Goal: Task Accomplishment & Management: Use online tool/utility

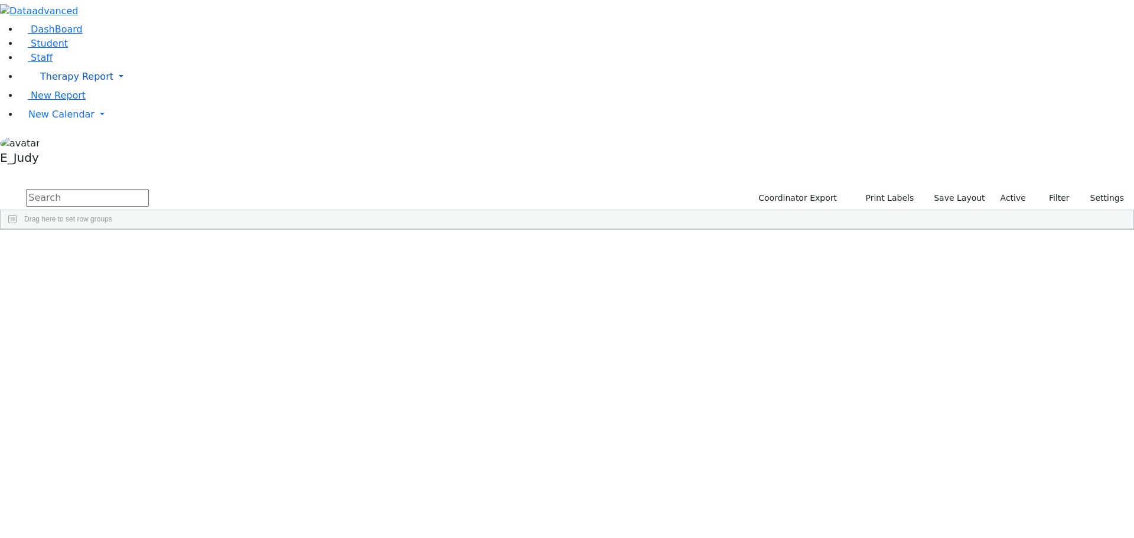
click at [53, 82] on span "Therapy Report" at bounding box center [76, 76] width 73 height 11
click at [61, 107] on span "Student Old" at bounding box center [65, 101] width 56 height 11
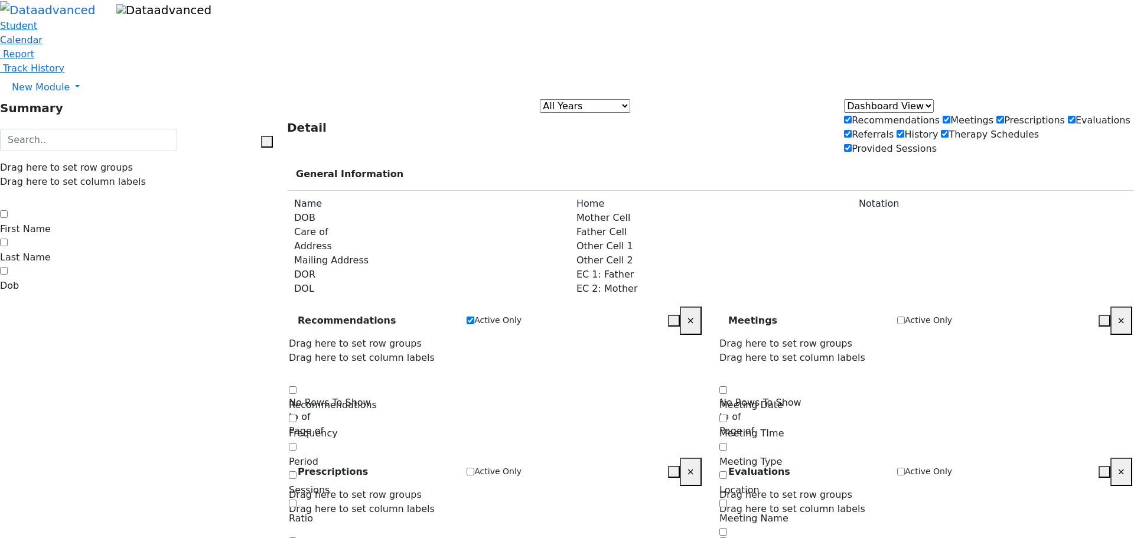
click at [43, 45] on span "Calendar" at bounding box center [21, 39] width 43 height 11
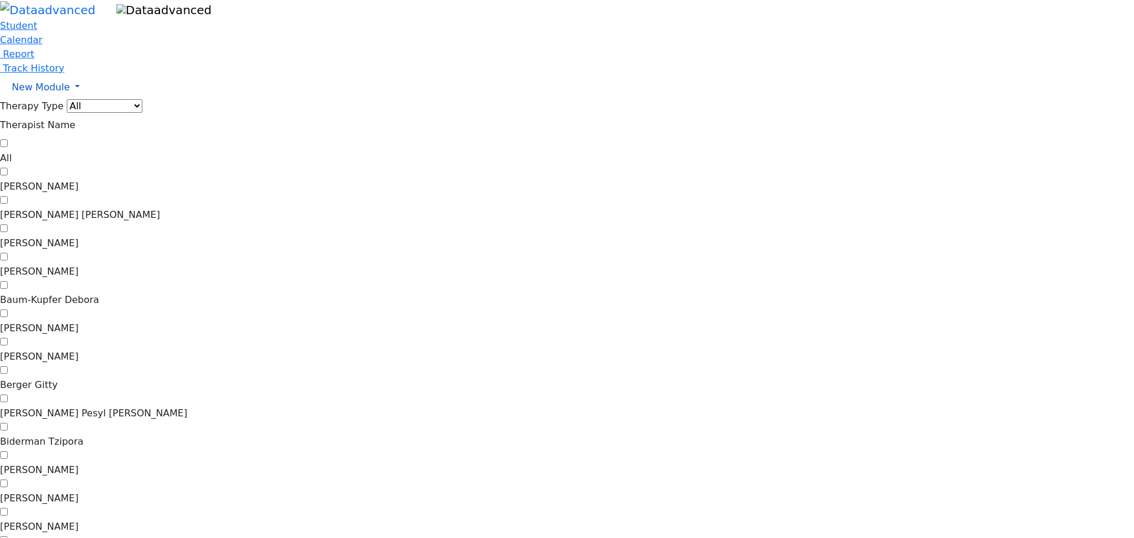
click at [61, 93] on span "New Module" at bounding box center [41, 87] width 58 height 11
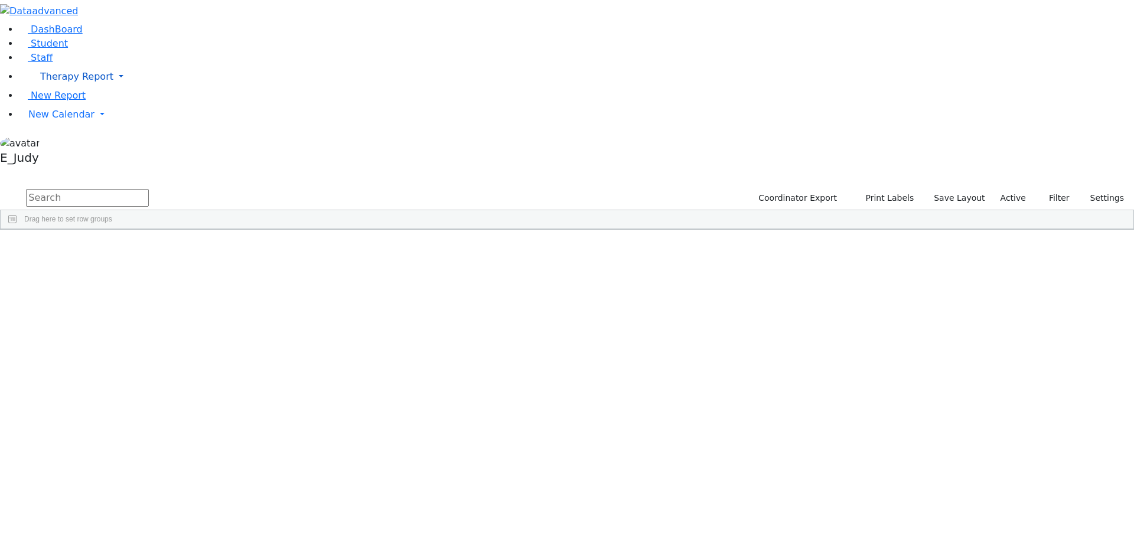
click at [76, 82] on span "Therapy Report" at bounding box center [76, 76] width 73 height 11
click at [70, 121] on span "Calendar" at bounding box center [58, 115] width 43 height 11
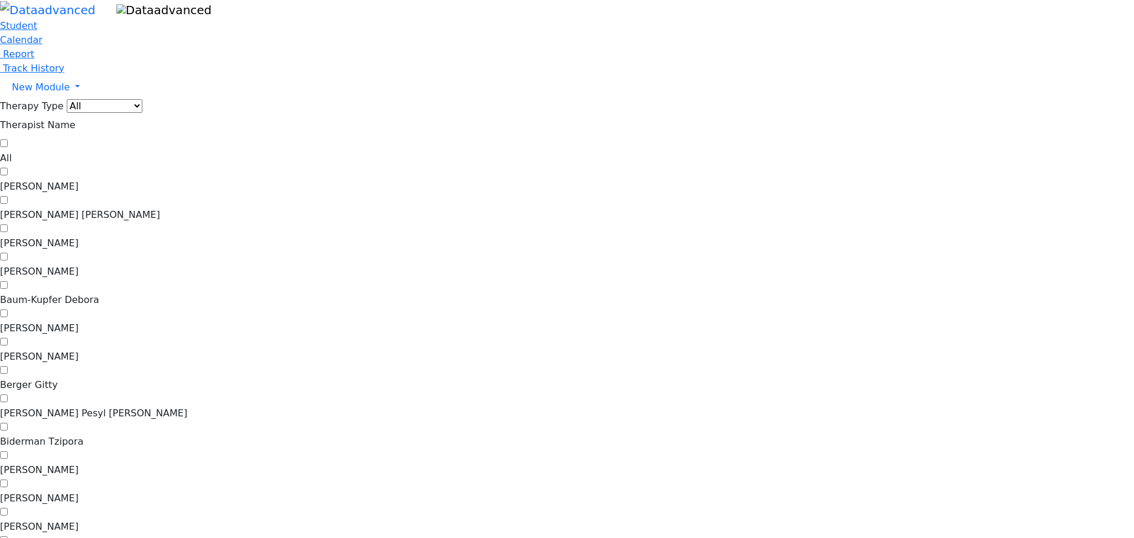
click at [164, 180] on label "Abramczyk ZC" at bounding box center [567, 187] width 1134 height 14
click at [8, 168] on input "Abramczyk ZC" at bounding box center [4, 172] width 8 height 8
click at [164, 180] on label "Abramczyk ZC" at bounding box center [567, 187] width 1134 height 14
click at [8, 168] on input "Abramczyk ZC" at bounding box center [4, 172] width 8 height 8
checkbox input "false"
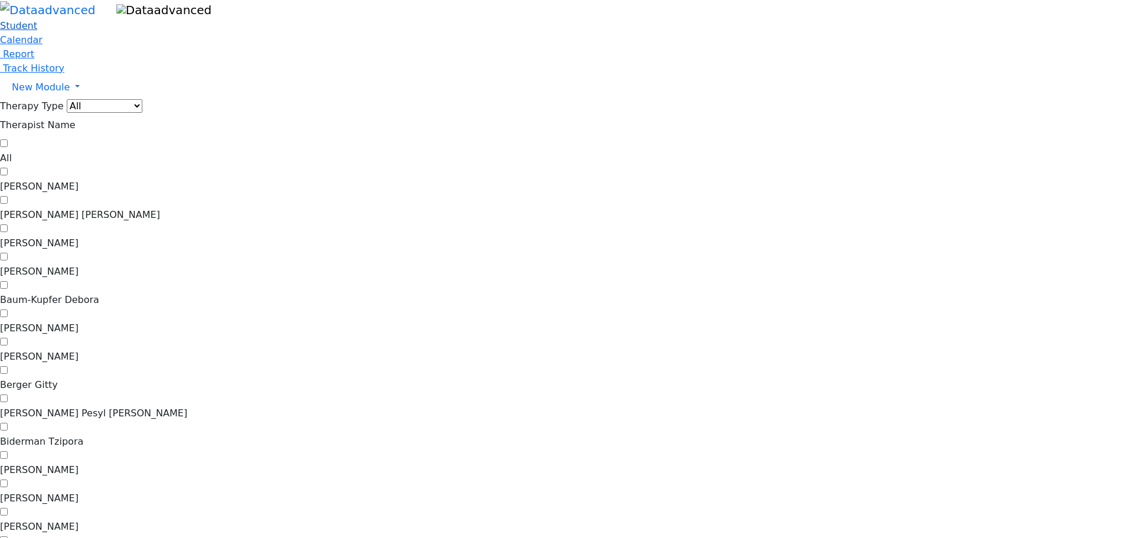
click at [37, 31] on span "Student" at bounding box center [18, 25] width 37 height 11
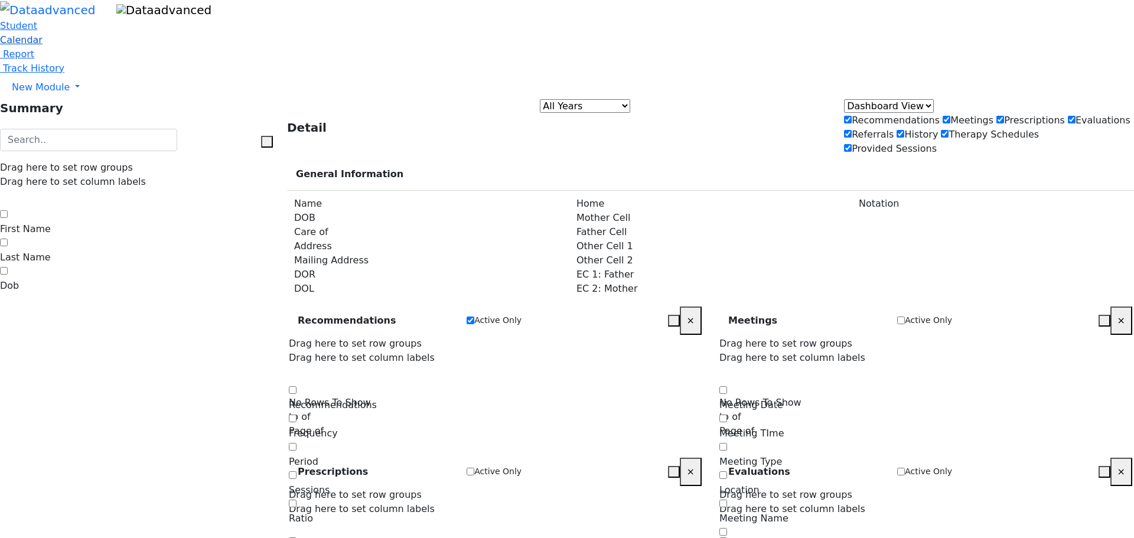
click at [43, 45] on span "Calendar" at bounding box center [21, 39] width 43 height 11
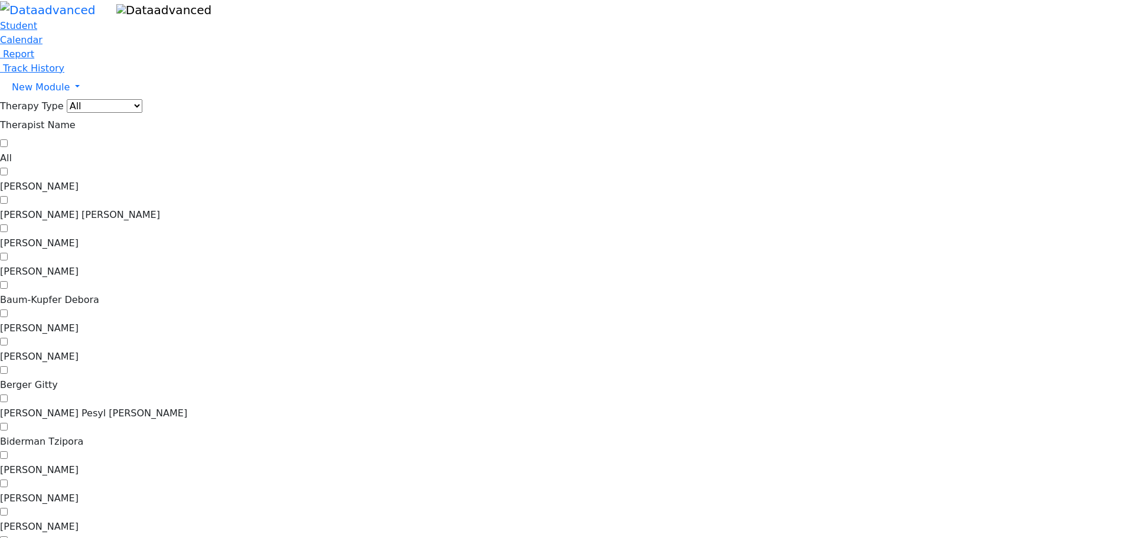
click at [173, 180] on label "Abramczyk ZC" at bounding box center [567, 187] width 1134 height 14
click at [8, 168] on input "Abramczyk ZC" at bounding box center [4, 172] width 8 height 8
checkbox input "true"
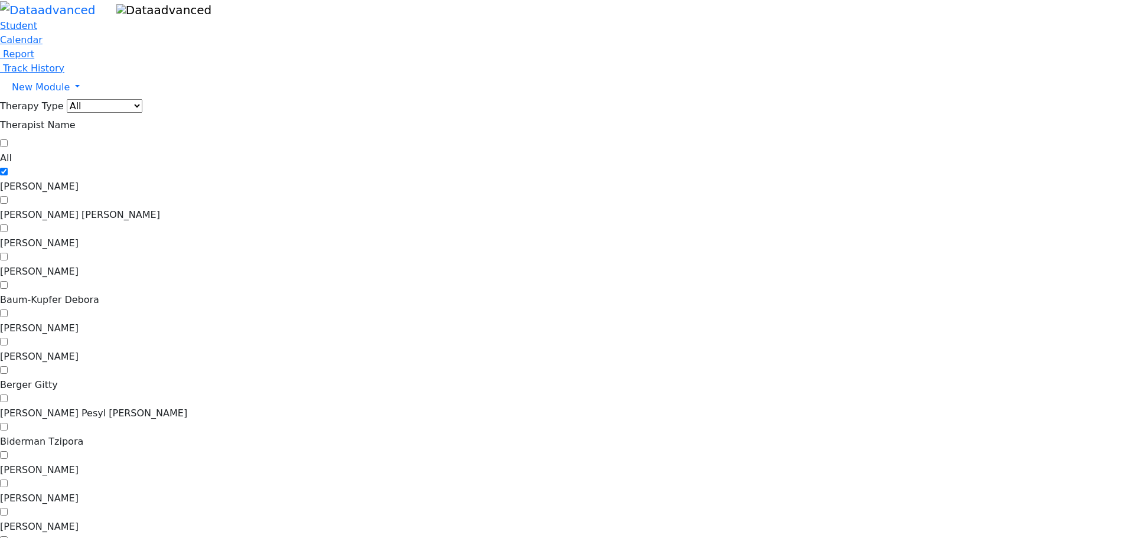
drag, startPoint x: 512, startPoint y: 225, endPoint x: 420, endPoint y: 111, distance: 146.6
click at [166, 435] on label "Biderman Tzipora" at bounding box center [567, 442] width 1134 height 14
click at [8, 423] on input "Biderman Tzipora" at bounding box center [4, 427] width 8 height 8
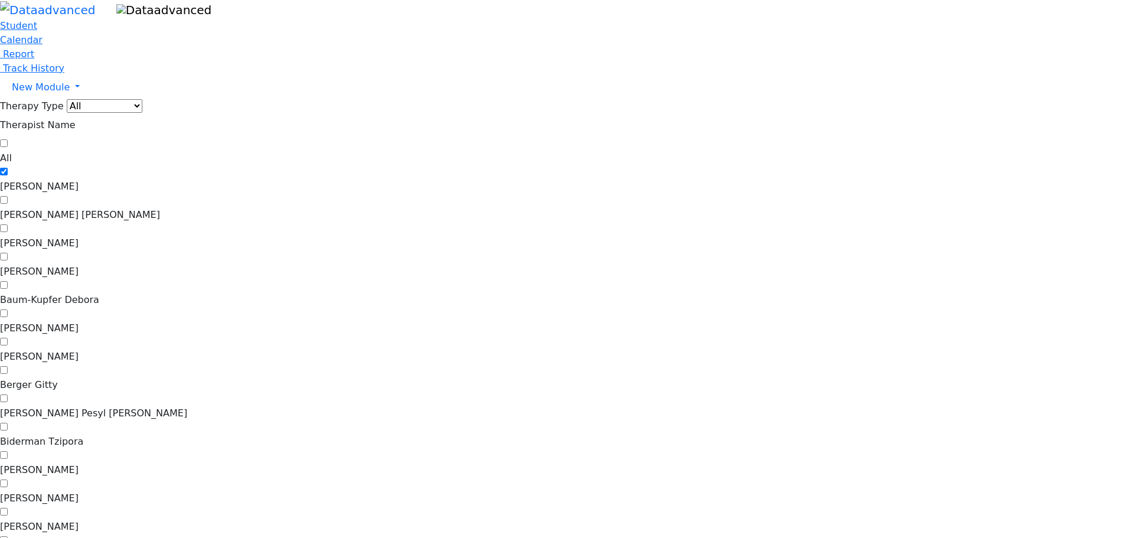
checkbox input "true"
click at [166, 180] on label "Abramczyk ZC" at bounding box center [567, 187] width 1134 height 14
click at [8, 168] on input "Abramczyk ZC" at bounding box center [4, 172] width 8 height 8
checkbox input "false"
click at [167, 293] on label "Baum-Kupfer Debora" at bounding box center [567, 300] width 1134 height 14
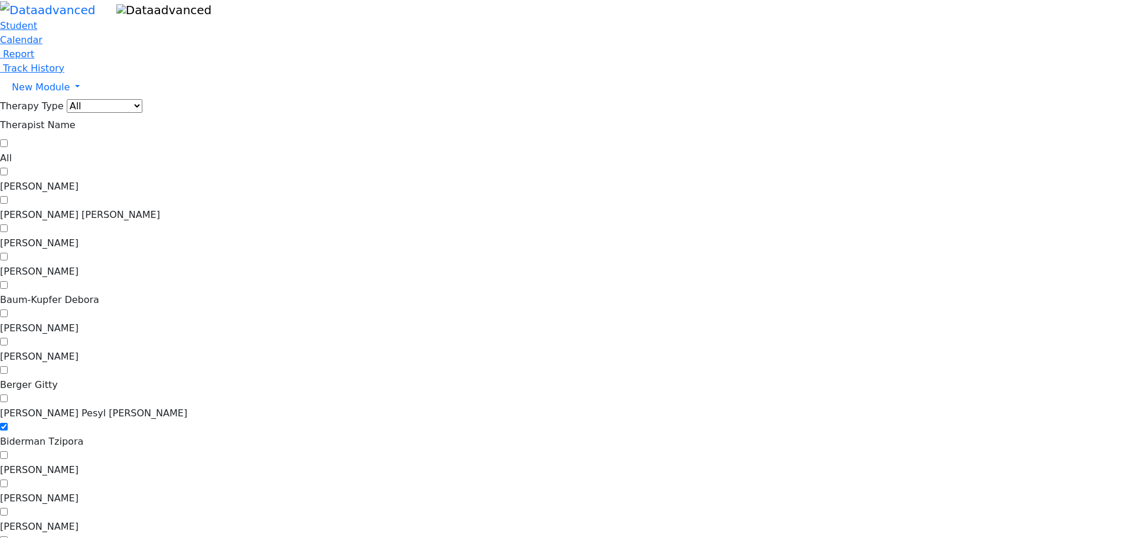
click at [8, 281] on input "Baum-Kupfer Debora" at bounding box center [4, 285] width 8 height 8
checkbox input "true"
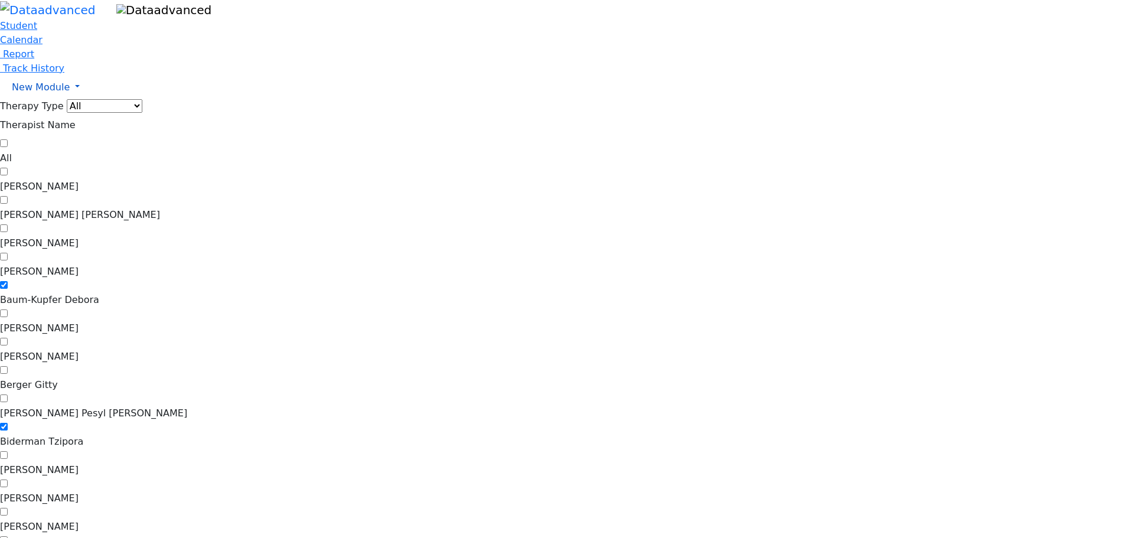
click at [106, 99] on link "New Module" at bounding box center [567, 88] width 1134 height 24
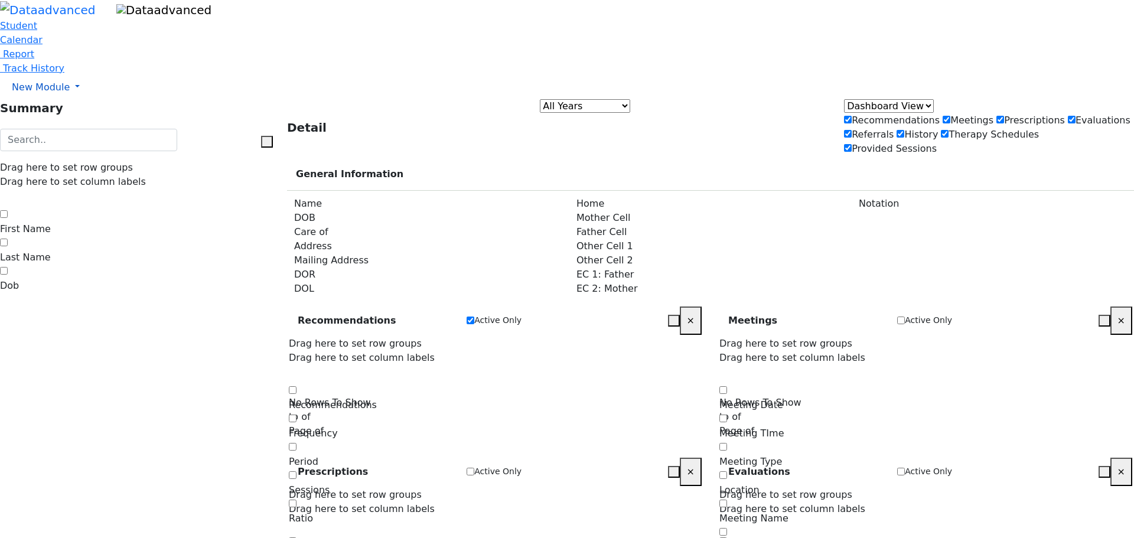
click at [100, 99] on link "New Module" at bounding box center [567, 88] width 1134 height 24
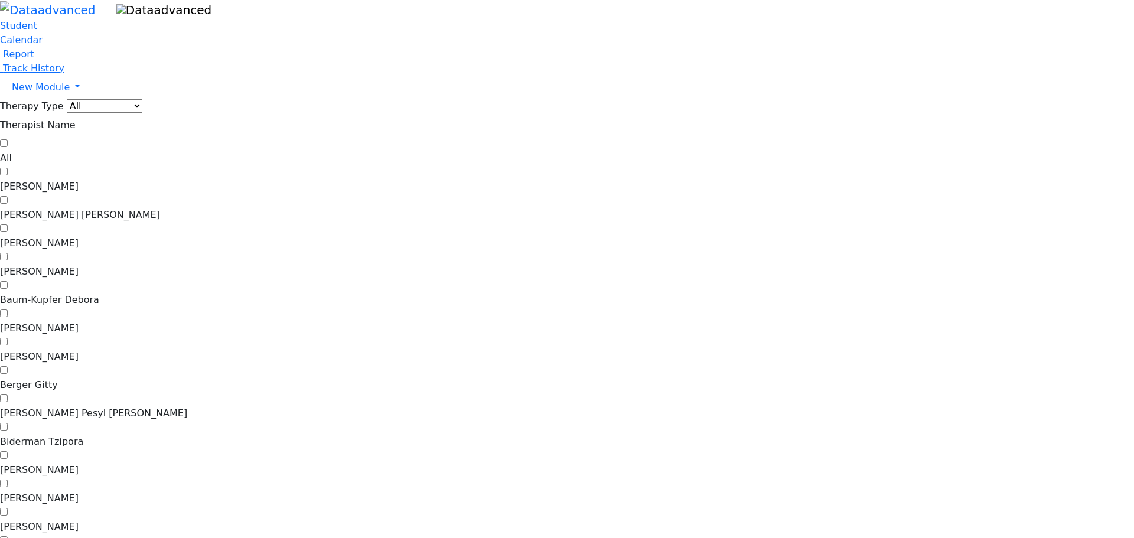
click at [167, 492] on label "[PERSON_NAME]" at bounding box center [567, 499] width 1134 height 14
click at [8, 480] on input "[PERSON_NAME]" at bounding box center [4, 484] width 8 height 8
checkbox input "true"
